Goal: Information Seeking & Learning: Learn about a topic

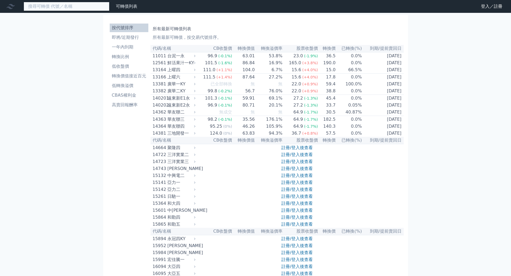
click at [78, 7] on input at bounding box center [67, 6] width 86 height 9
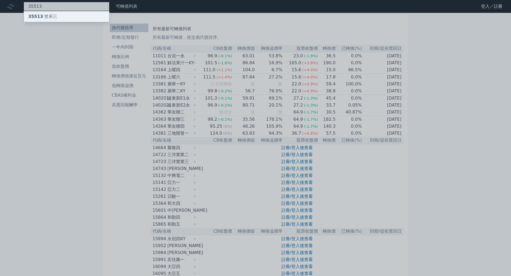
type input "35513"
click at [67, 18] on div "35513 世禾三" at bounding box center [66, 16] width 85 height 11
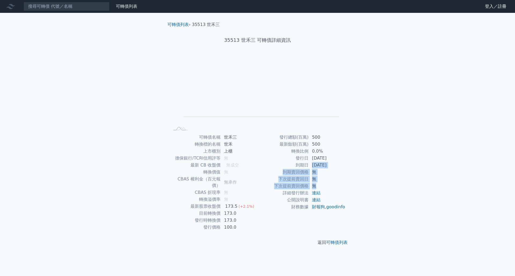
drag, startPoint x: 311, startPoint y: 162, endPoint x: 343, endPoint y: 186, distance: 39.0
click at [343, 186] on tbody "發行總額(百萬) 500 最新餘額(百萬) 500 轉換比例 0.0% 發行日 [DATE] 到期日 [DATE] 到期賣回價格 無 下次提前賣回日 無 下次…" at bounding box center [301, 172] width 88 height 77
click at [343, 186] on td "無" at bounding box center [327, 186] width 37 height 7
drag, startPoint x: 343, startPoint y: 186, endPoint x: 337, endPoint y: 147, distance: 38.7
click at [337, 147] on tbody "發行總額(百萬) 500 最新餘額(百萬) 500 轉換比例 0.0% 發行日 [DATE] 到期日 [DATE] 到期賣回價格 無 下次提前賣回日 無 下次…" at bounding box center [301, 172] width 88 height 77
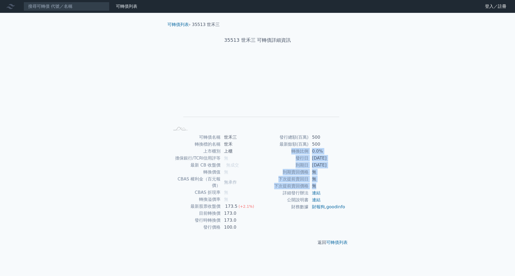
click at [337, 147] on td "500" at bounding box center [327, 144] width 37 height 7
drag, startPoint x: 341, startPoint y: 154, endPoint x: 341, endPoint y: 187, distance: 32.4
click at [341, 187] on tbody "發行總額(百萬) 500 最新餘額(百萬) 500 轉換比例 0.0% 發行日 [DATE] 到期日 [DATE] 到期賣回價格 無 下次提前賣回日 無 下次…" at bounding box center [301, 172] width 88 height 77
click at [341, 187] on td "無" at bounding box center [327, 186] width 37 height 7
drag, startPoint x: 342, startPoint y: 186, endPoint x: 337, endPoint y: 152, distance: 34.2
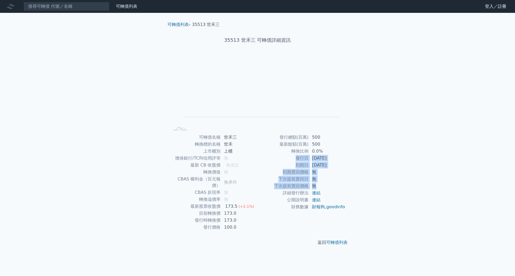
click at [337, 152] on tbody "發行總額(百萬) 500 最新餘額(百萬) 500 轉換比例 0.0% 發行日 [DATE] 到期日 [DATE] 到期賣回價格 無 下次提前賣回日 無 下次…" at bounding box center [301, 172] width 88 height 77
click at [337, 152] on td "0.0%" at bounding box center [327, 151] width 37 height 7
drag, startPoint x: 339, startPoint y: 175, endPoint x: 337, endPoint y: 183, distance: 8.2
click at [337, 183] on tbody "發行總額(百萬) 500 最新餘額(百萬) 500 轉換比例 0.0% 發行日 [DATE] 到期日 [DATE] 到期賣回價格 無 下次提前賣回日 無 下次…" at bounding box center [301, 172] width 88 height 77
click at [337, 183] on td "無" at bounding box center [327, 186] width 37 height 7
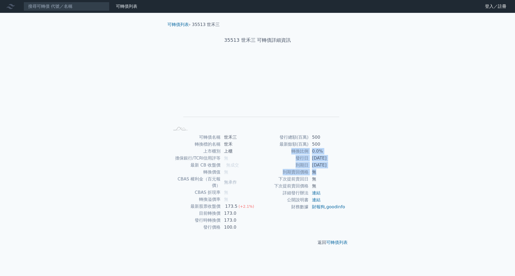
drag, startPoint x: 335, startPoint y: 146, endPoint x: 342, endPoint y: 174, distance: 29.7
click at [342, 174] on tbody "發行總額(百萬) 500 最新餘額(百萬) 500 轉換比例 0.0% 發行日 [DATE] 到期日 [DATE] 到期賣回價格 無 下次提前賣回日 無 下次…" at bounding box center [301, 172] width 88 height 77
click at [342, 174] on td "無" at bounding box center [327, 172] width 37 height 7
drag, startPoint x: 349, startPoint y: 185, endPoint x: 351, endPoint y: 146, distance: 38.9
click at [351, 146] on div "可轉債名稱 世禾三 轉換標的名稱 世禾 上市櫃別 上櫃 擔保銀行/TCRI信用評等 無 最新 CB 收盤價 無成交 轉換價值 無 CBAS 權利金（百元報價）…" at bounding box center [257, 182] width 189 height 97
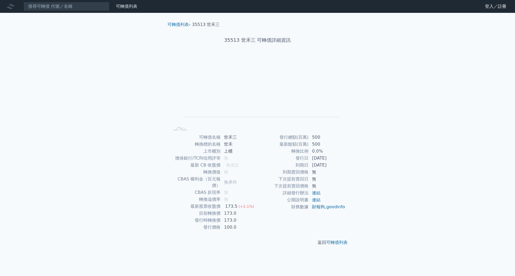
click at [351, 146] on div "可轉債名稱 世禾三 轉換標的名稱 世禾 上市櫃別 上櫃 擔保銀行/TCRI信用評等 無 最新 CB 收盤價 無成交 轉換價值 無 CBAS 權利金（百元報價）…" at bounding box center [257, 182] width 189 height 97
drag, startPoint x: 344, startPoint y: 151, endPoint x: 337, endPoint y: 184, distance: 34.2
click at [337, 184] on div "可轉債名稱 世禾三 轉換標的名稱 世禾 上市櫃別 上櫃 擔保銀行/TCRI信用評等 無 最新 CB 收盤價 無成交 轉換價值 無 CBAS 權利金（百元報價）…" at bounding box center [257, 182] width 189 height 97
click at [337, 184] on td "無" at bounding box center [327, 186] width 37 height 7
drag, startPoint x: 328, startPoint y: 150, endPoint x: 332, endPoint y: 183, distance: 33.1
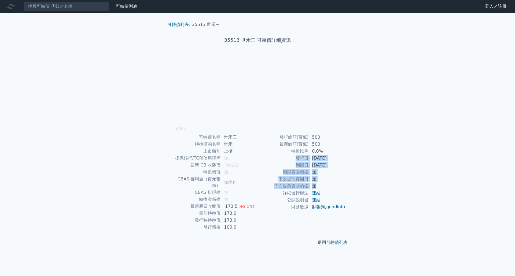
click at [332, 183] on tbody "發行總額(百萬) 500 最新餘額(百萬) 500 轉換比例 0.0% 發行日 [DATE] 到期日 [DATE] 到期賣回價格 無 下次提前賣回日 無 下次…" at bounding box center [301, 172] width 88 height 77
click at [332, 183] on td "無" at bounding box center [327, 186] width 37 height 7
drag, startPoint x: 336, startPoint y: 175, endPoint x: 339, endPoint y: 147, distance: 28.6
click at [339, 147] on tbody "發行總額(百萬) 500 最新餘額(百萬) 500 轉換比例 0.0% 發行日 [DATE] 到期日 [DATE] 到期賣回價格 無 下次提前賣回日 無 下次…" at bounding box center [301, 172] width 88 height 77
click at [339, 147] on td "500" at bounding box center [327, 144] width 37 height 7
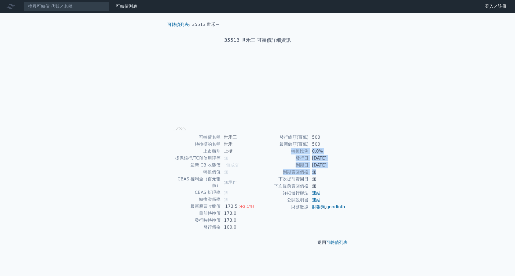
drag, startPoint x: 340, startPoint y: 156, endPoint x: 336, endPoint y: 180, distance: 23.9
click at [336, 180] on tbody "發行總額(百萬) 500 最新餘額(百萬) 500 轉換比例 0.0% 發行日 [DATE] 到期日 [DATE] 到期賣回價格 無 下次提前賣回日 無 下次…" at bounding box center [301, 172] width 88 height 77
click at [336, 180] on td "無" at bounding box center [327, 179] width 37 height 7
drag, startPoint x: 336, startPoint y: 170, endPoint x: 339, endPoint y: 144, distance: 26.2
click at [339, 145] on tbody "發行總額(百萬) 500 最新餘額(百萬) 500 轉換比例 0.0% 發行日 [DATE] 到期日 [DATE] 到期賣回價格 無 下次提前賣回日 無 下次…" at bounding box center [301, 172] width 88 height 77
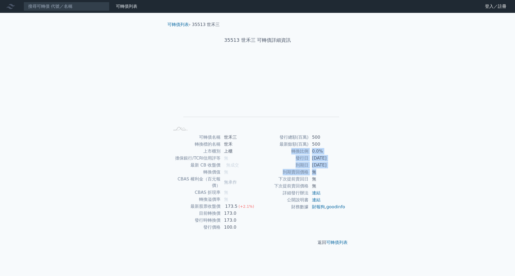
click at [339, 144] on td "500" at bounding box center [327, 144] width 37 height 7
drag, startPoint x: 336, startPoint y: 173, endPoint x: 334, endPoint y: 182, distance: 9.3
click at [334, 182] on tbody "發行總額(百萬) 500 最新餘額(百萬) 500 轉換比例 0.0% 發行日 [DATE] 到期日 [DATE] 到期賣回價格 無 下次提前賣回日 無 下次…" at bounding box center [301, 172] width 88 height 77
click at [334, 182] on td "無" at bounding box center [327, 179] width 37 height 7
drag, startPoint x: 338, startPoint y: 170, endPoint x: 344, endPoint y: 139, distance: 31.6
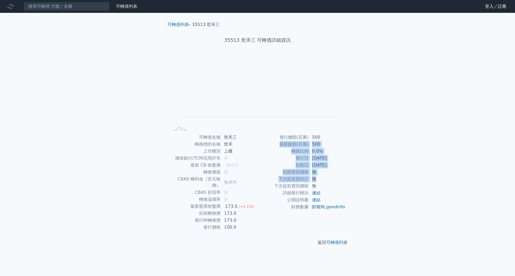
click at [344, 139] on tbody "發行總額(百萬) 500 最新餘額(百萬) 500 轉換比例 0.0% 發行日 [DATE] 到期日 [DATE] 到期賣回價格 無 下次提前賣回日 無 下次…" at bounding box center [301, 172] width 88 height 77
click at [344, 139] on td "500" at bounding box center [327, 137] width 37 height 7
drag, startPoint x: 340, startPoint y: 164, endPoint x: 338, endPoint y: 181, distance: 16.7
click at [338, 181] on tbody "發行總額(百萬) 500 最新餘額(百萬) 500 轉換比例 0.0% 發行日 [DATE] 到期日 [DATE] 到期賣回價格 無 下次提前賣回日 無 下次…" at bounding box center [301, 172] width 88 height 77
click at [338, 181] on td "無" at bounding box center [327, 179] width 37 height 7
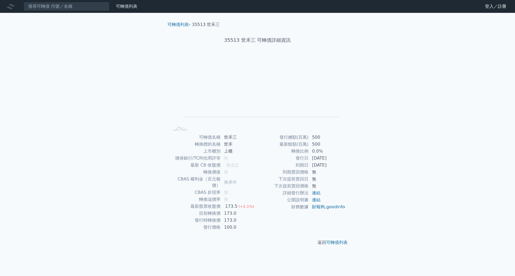
drag, startPoint x: 355, startPoint y: 152, endPoint x: 350, endPoint y: 180, distance: 27.8
click at [350, 179] on div "可轉債列表 › 35513 世禾三 35513 世禾三 可轉債詳細資訊 Zoom Out L L Chart created using amCharts l…" at bounding box center [257, 134] width 206 height 242
